Goal: Task Accomplishment & Management: Manage account settings

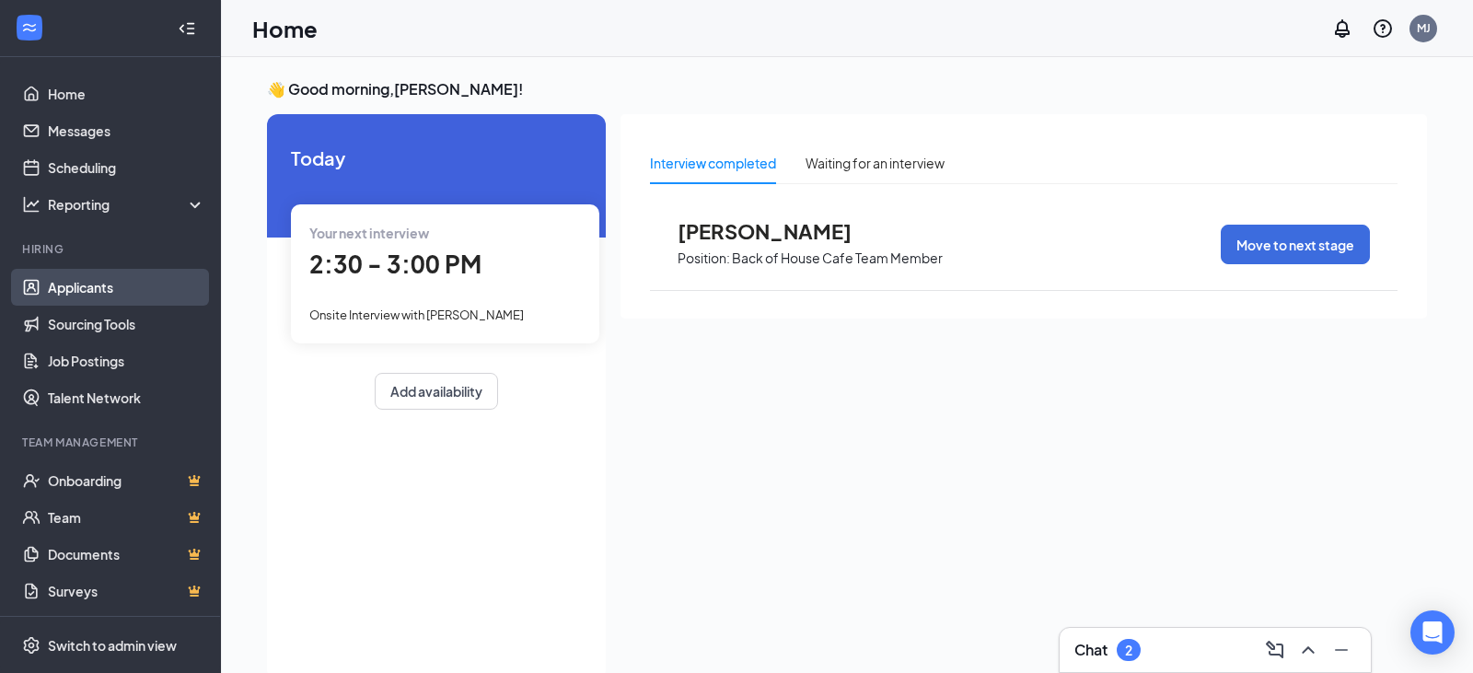
click at [66, 283] on link "Applicants" at bounding box center [126, 287] width 157 height 37
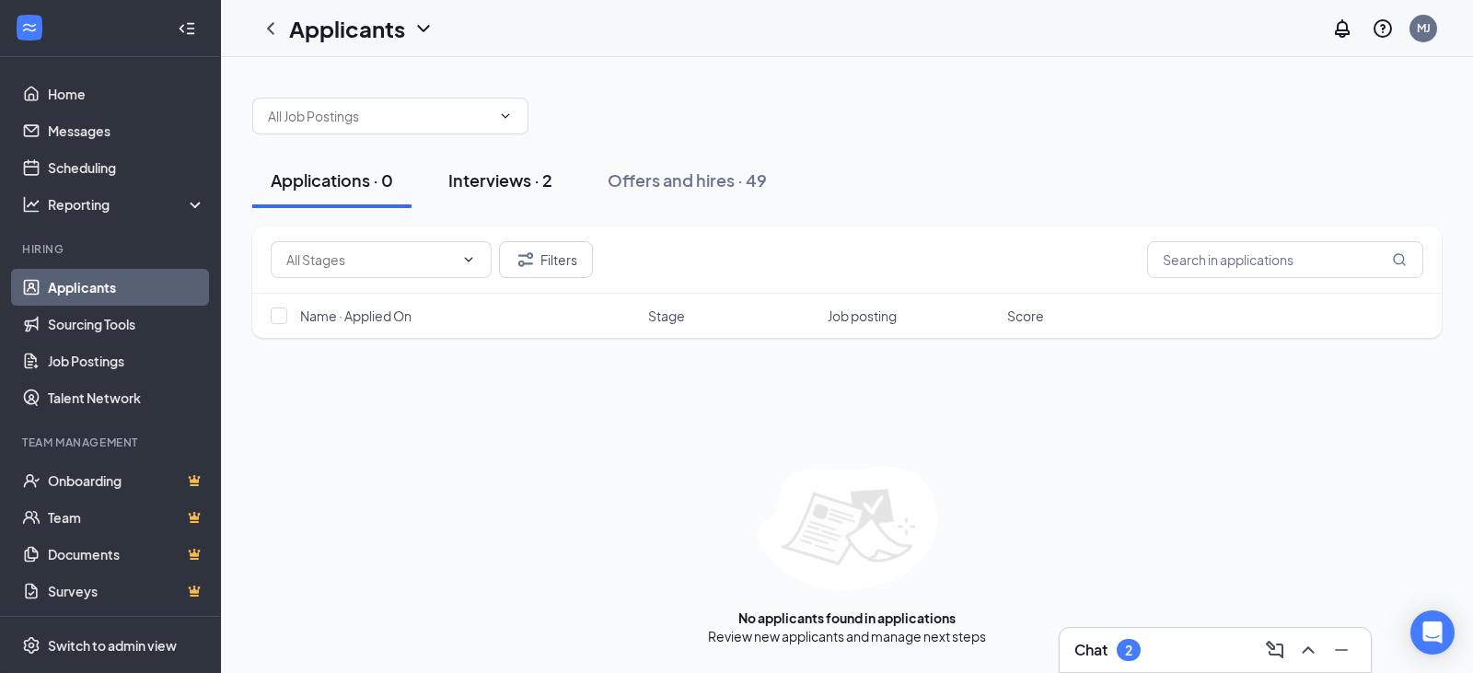
click at [535, 182] on div "Interviews · 2" at bounding box center [500, 179] width 104 height 23
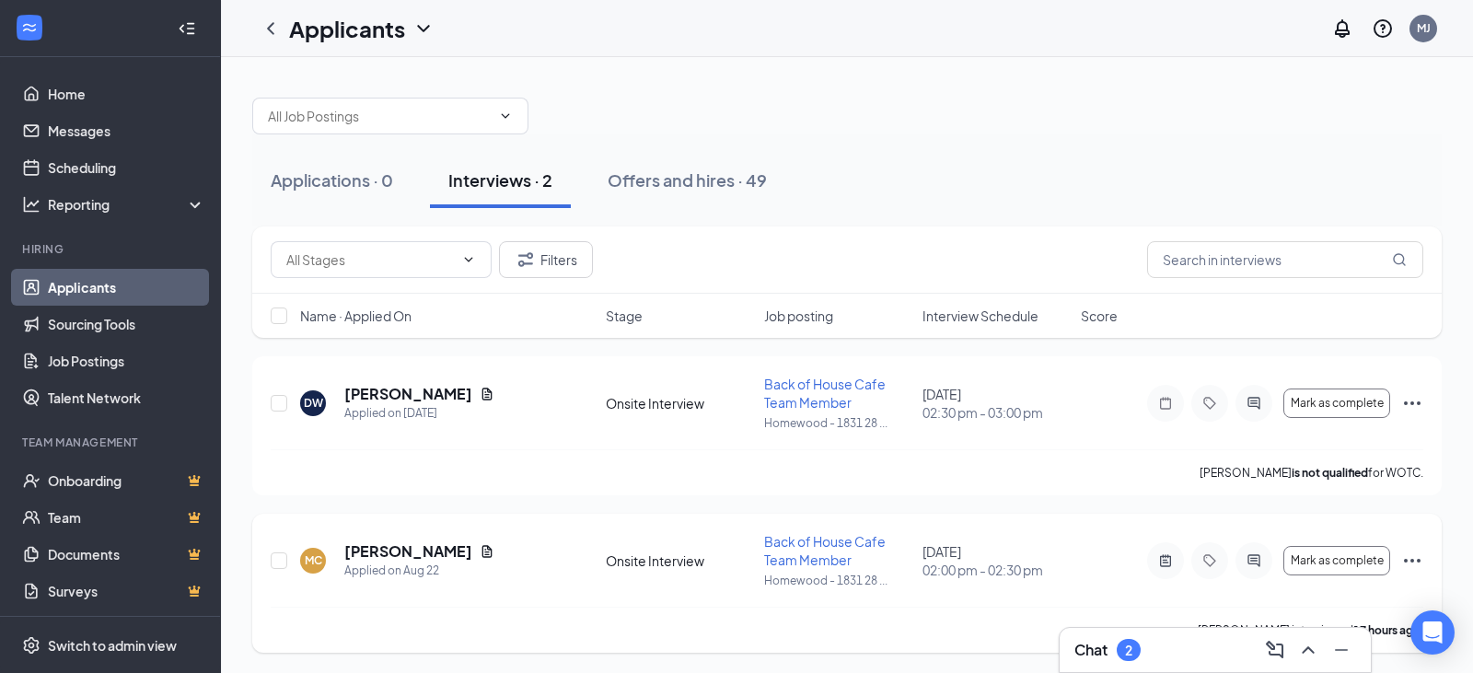
scroll to position [2, 0]
click at [1372, 567] on button "Mark as complete" at bounding box center [1337, 558] width 107 height 29
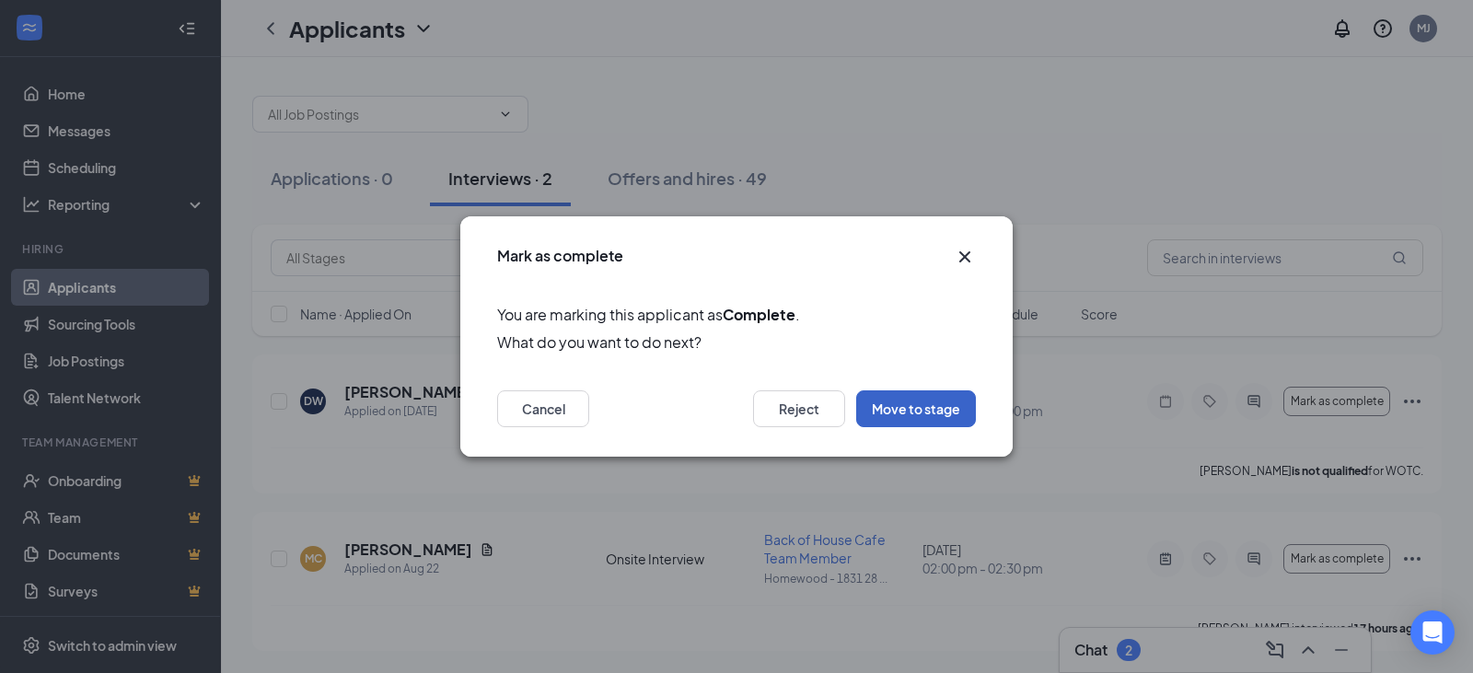
click at [937, 412] on button "Move to stage" at bounding box center [916, 408] width 120 height 37
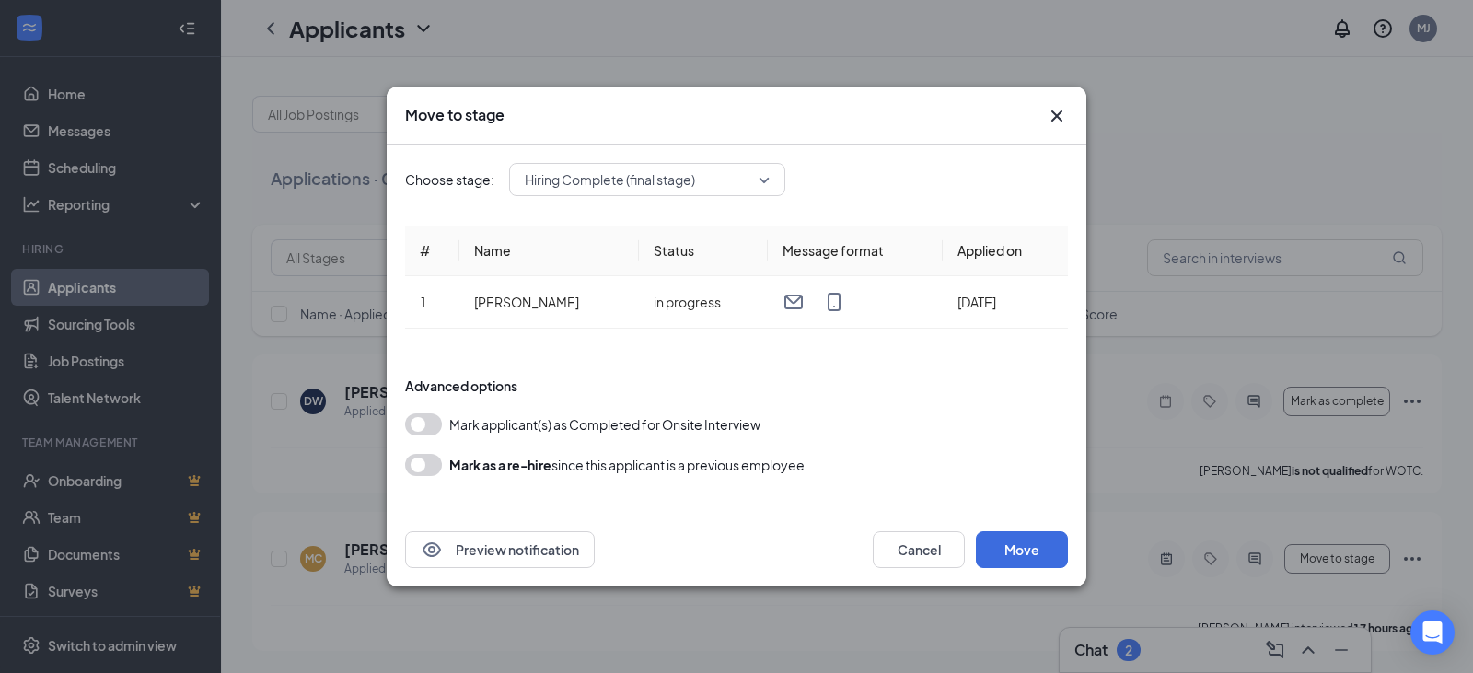
click at [761, 180] on span "Hiring Complete (final stage)" at bounding box center [647, 180] width 245 height 28
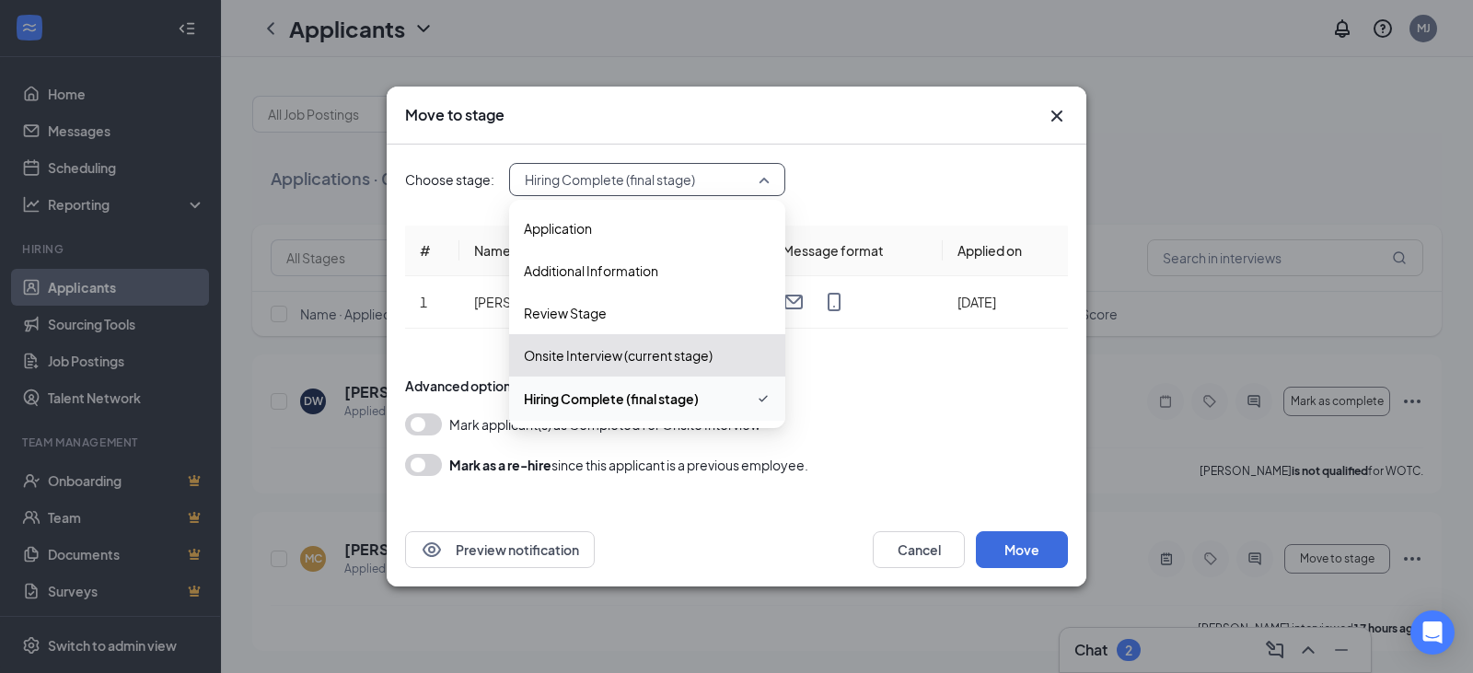
click at [761, 180] on span "Hiring Complete (final stage)" at bounding box center [647, 180] width 245 height 28
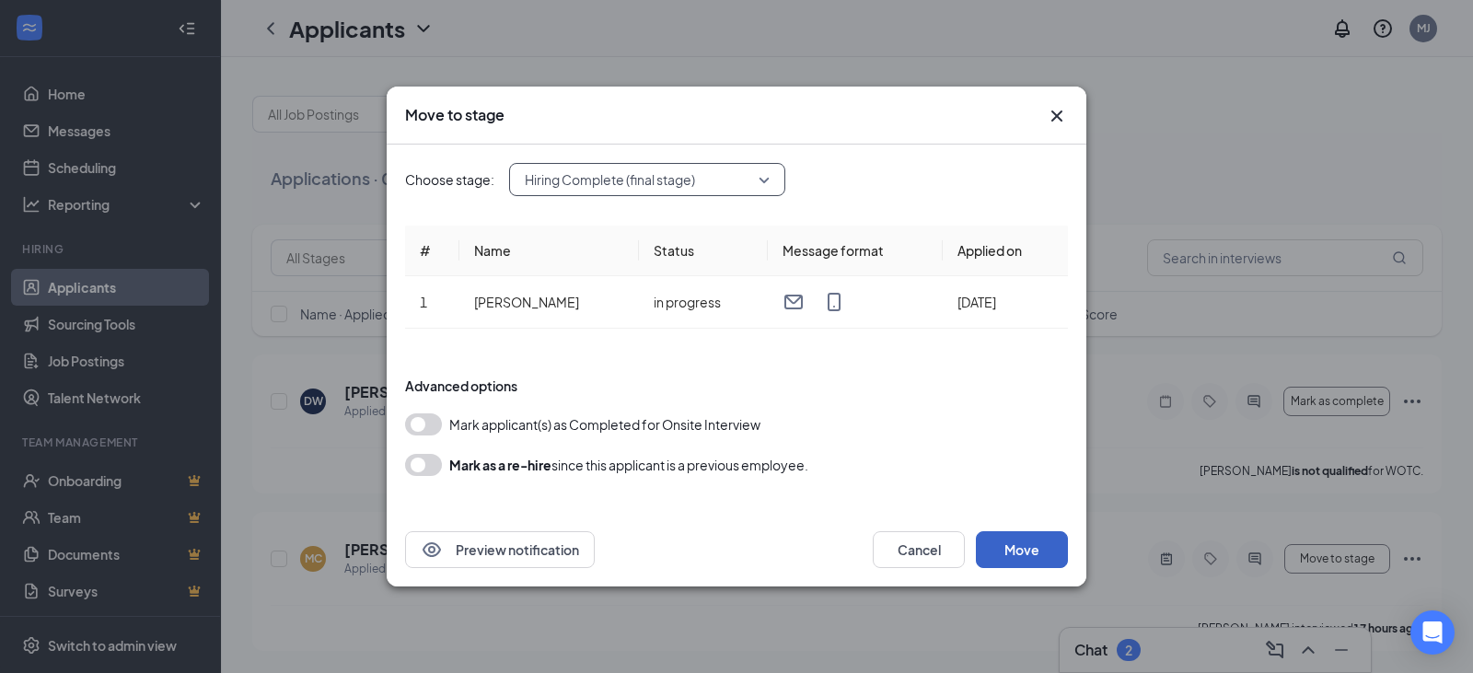
click at [1035, 559] on button "Move" at bounding box center [1022, 549] width 92 height 37
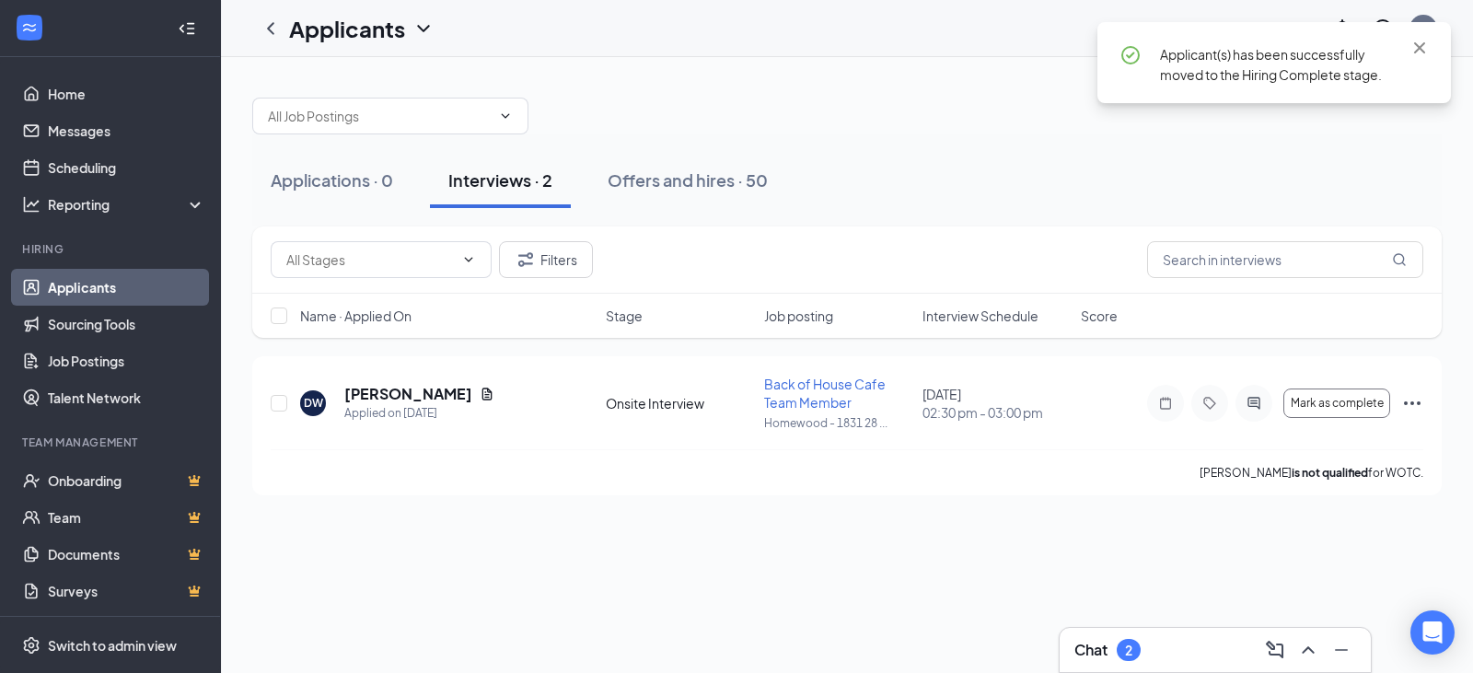
scroll to position [0, 0]
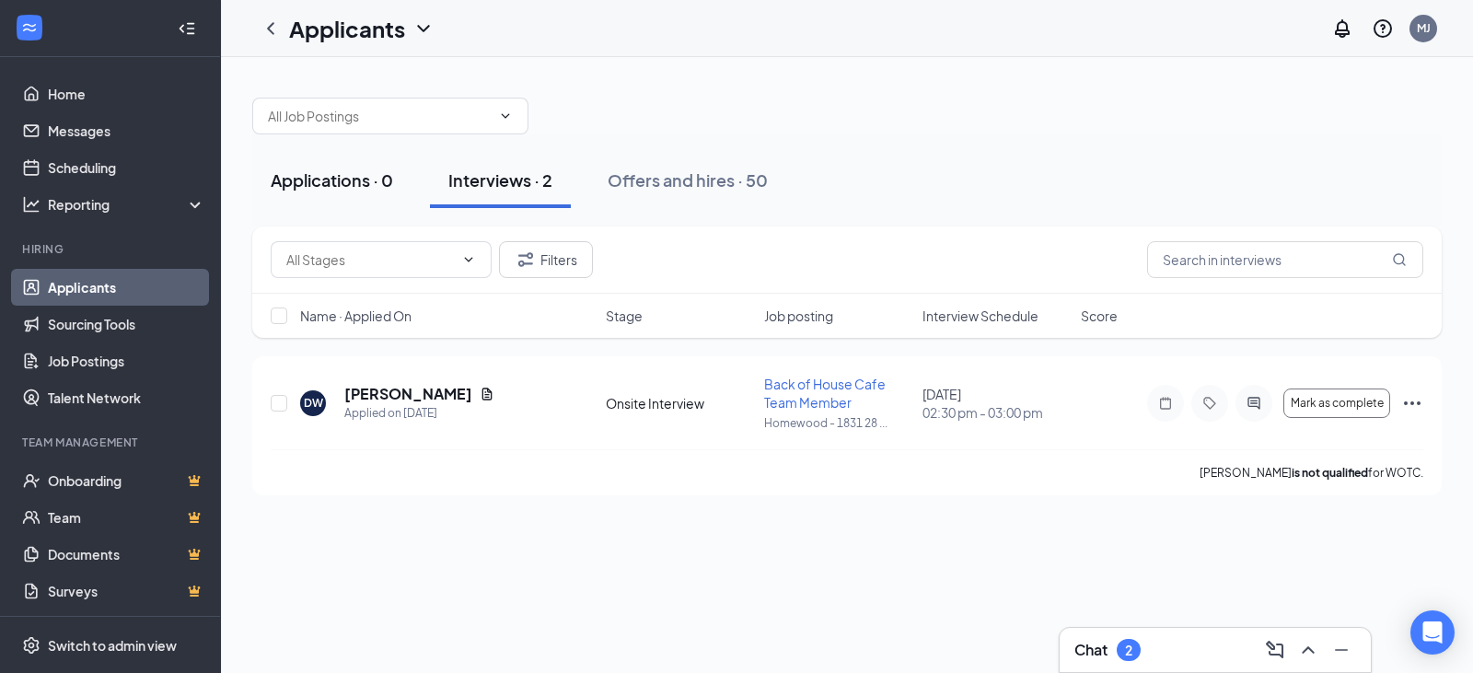
click at [322, 185] on div "Applications · 0" at bounding box center [332, 179] width 122 height 23
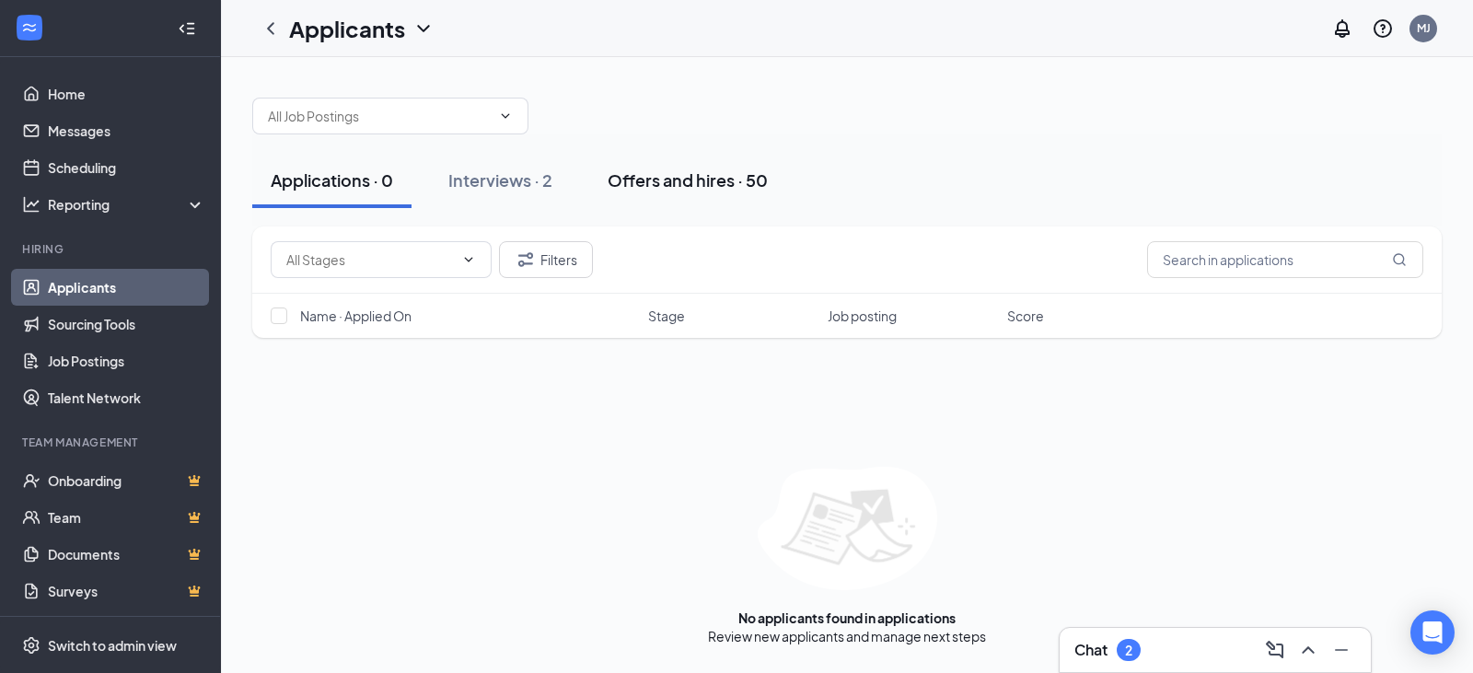
click at [713, 180] on div "Offers and hires · 50" at bounding box center [688, 179] width 160 height 23
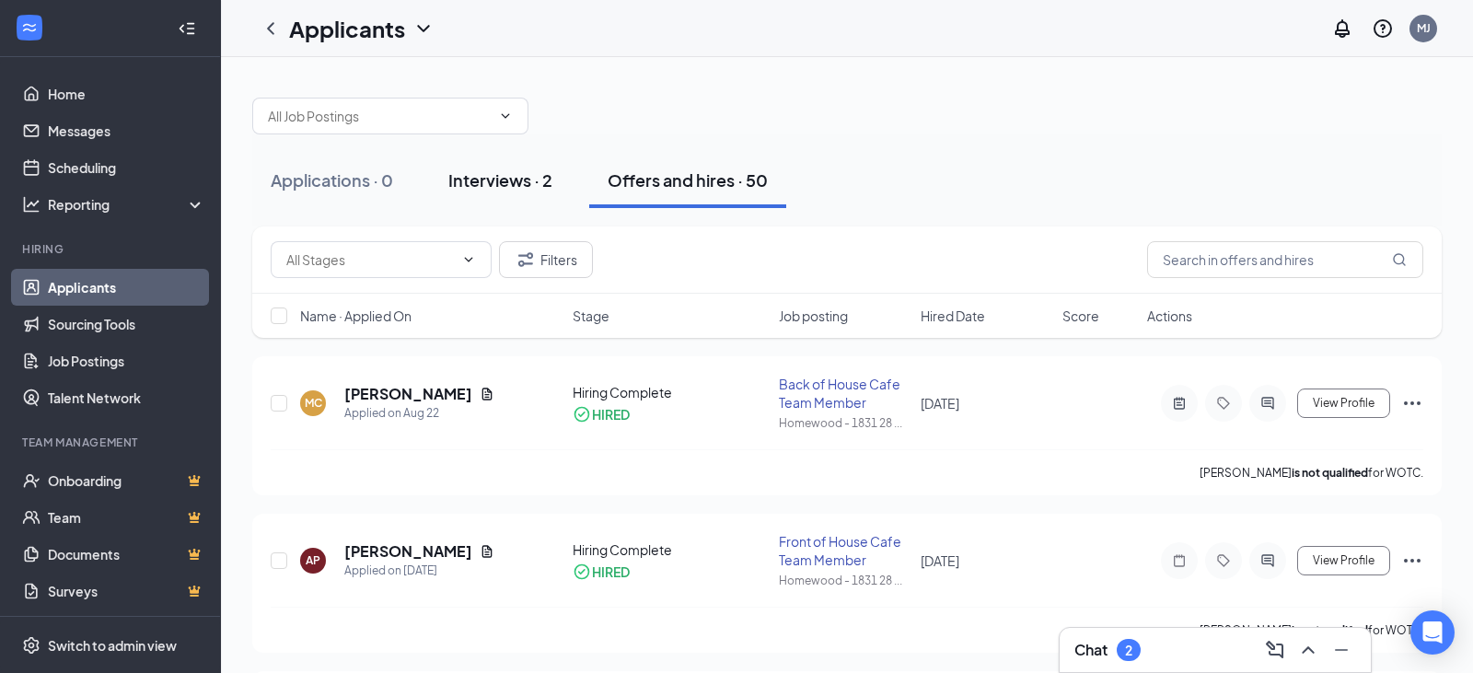
click at [508, 184] on div "Interviews · 2" at bounding box center [500, 179] width 104 height 23
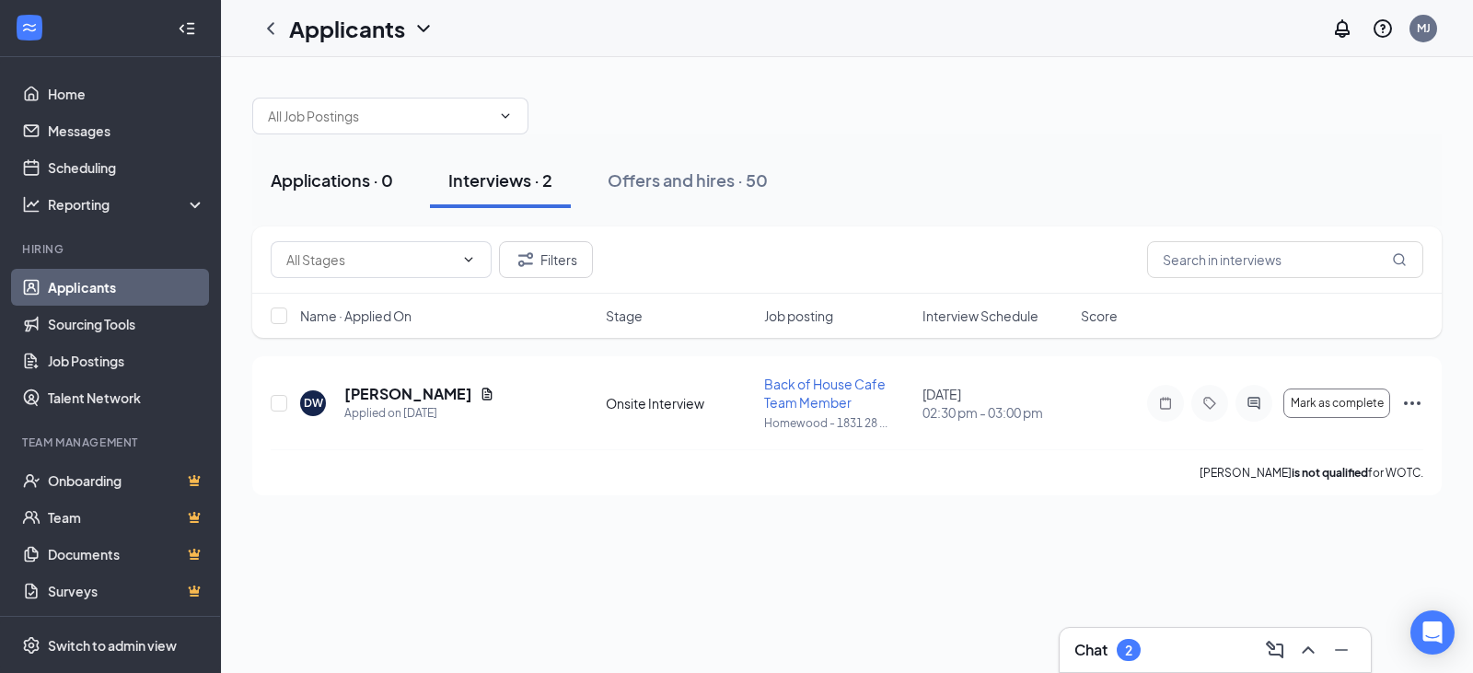
click at [313, 187] on div "Applications · 0" at bounding box center [332, 179] width 122 height 23
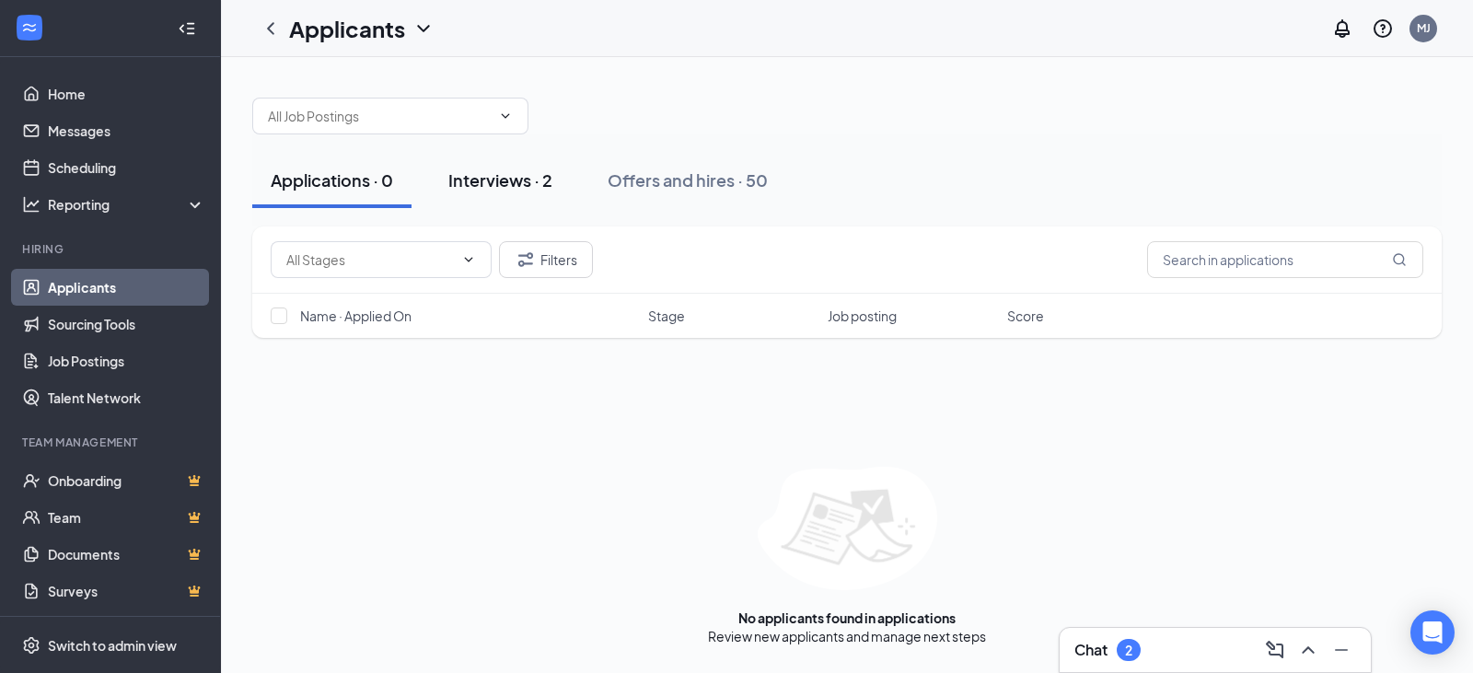
click at [482, 185] on div "Interviews · 2" at bounding box center [500, 179] width 104 height 23
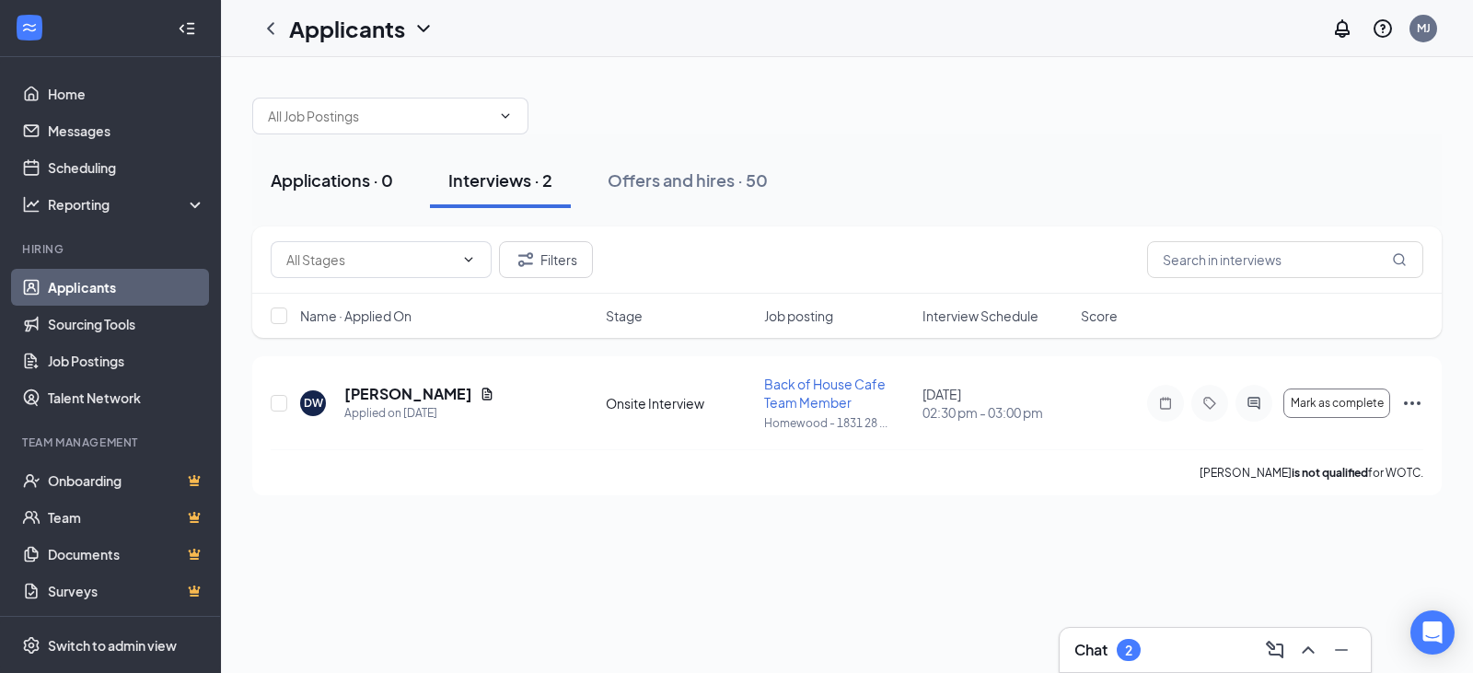
click at [353, 190] on div "Applications · 0" at bounding box center [332, 179] width 122 height 23
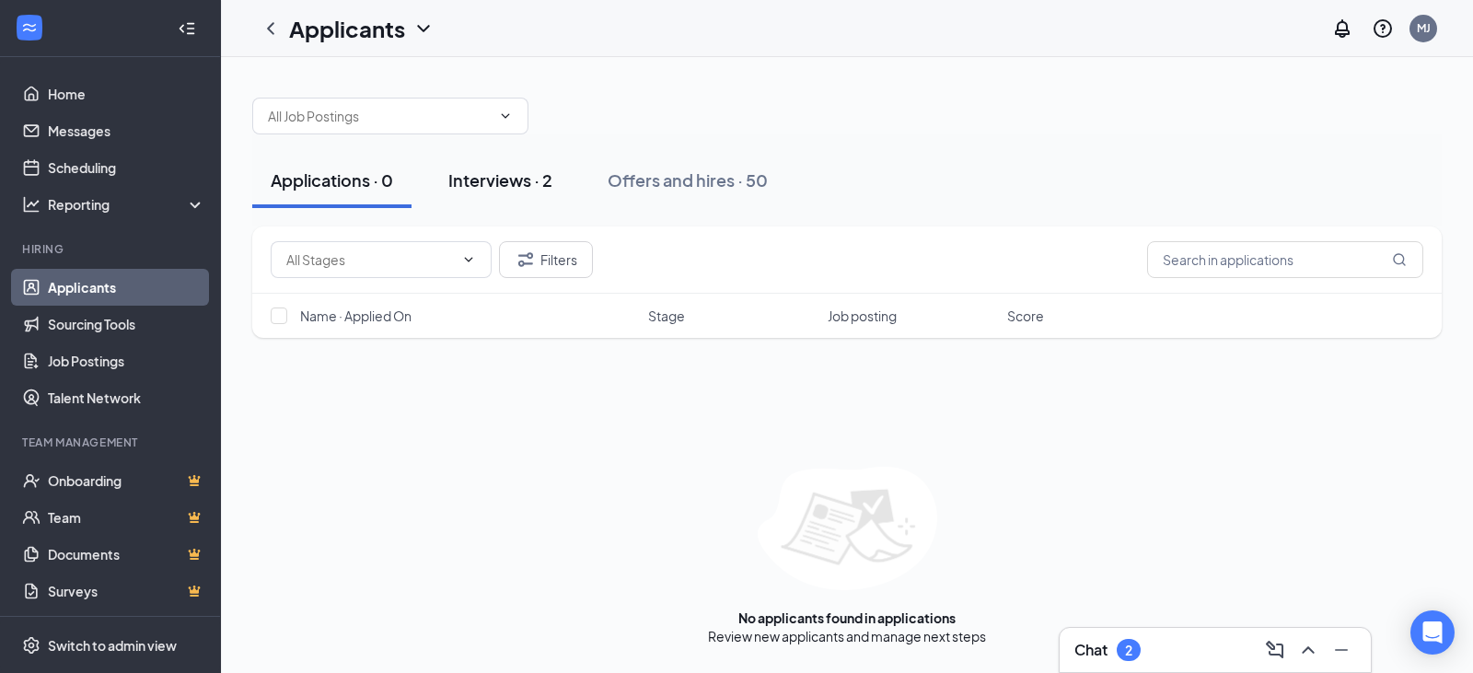
click at [504, 184] on div "Interviews · 2" at bounding box center [500, 179] width 104 height 23
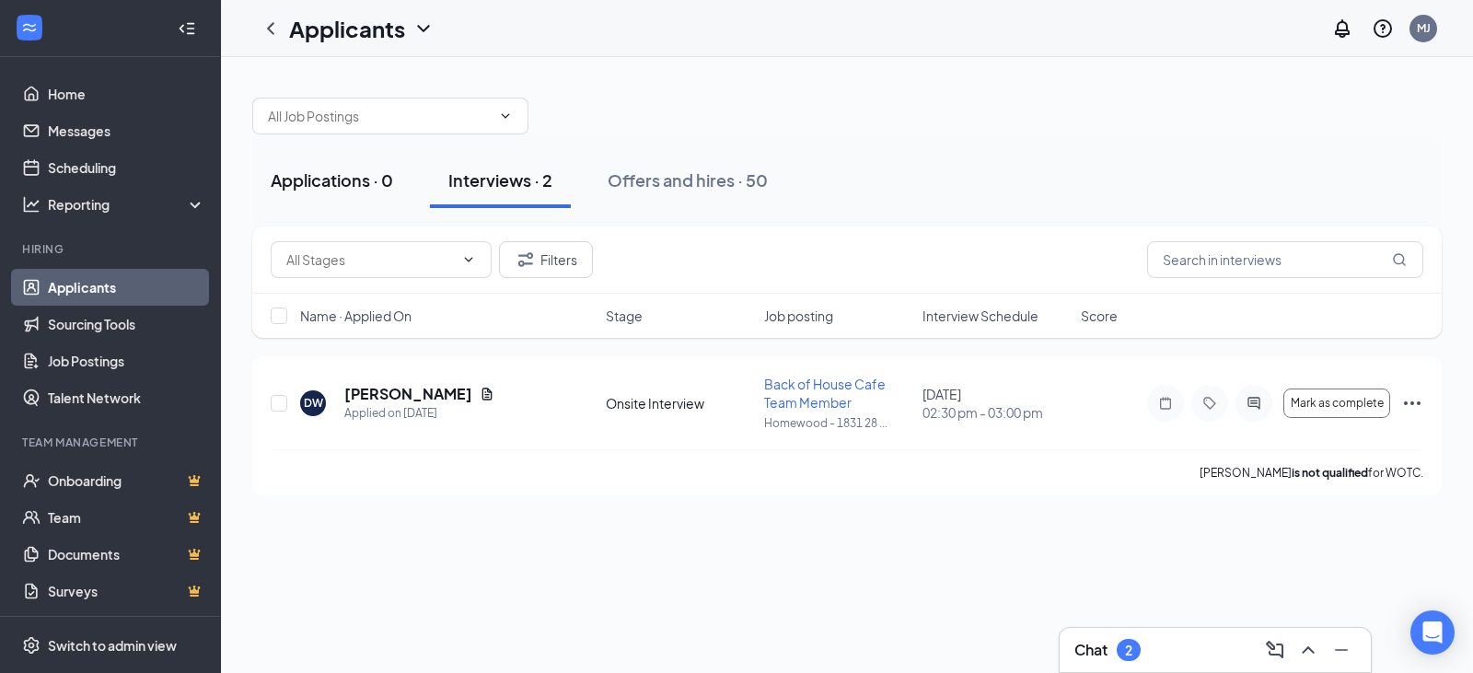
click at [324, 175] on div "Applications · 0" at bounding box center [332, 179] width 122 height 23
